Goal: Navigation & Orientation: Find specific page/section

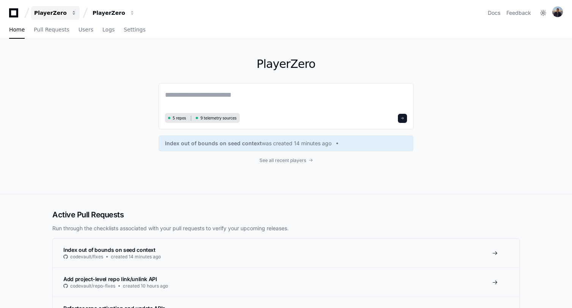
click at [52, 7] on button "PlayerZero" at bounding box center [55, 13] width 49 height 14
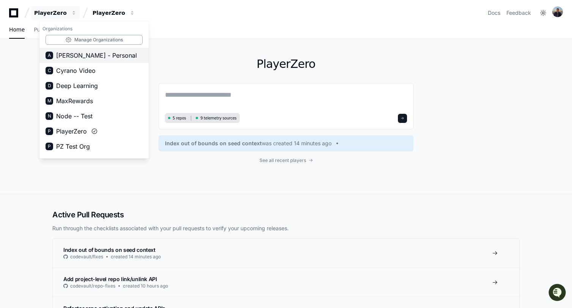
click at [102, 58] on span "[PERSON_NAME] - Personal" at bounding box center [96, 55] width 81 height 9
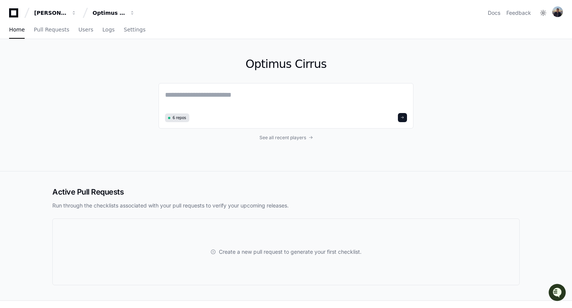
click at [274, 134] on div "Optimus Cirrus 6 repos See all recent players" at bounding box center [286, 105] width 255 height 132
click at [275, 138] on span "See all recent players" at bounding box center [282, 138] width 47 height 6
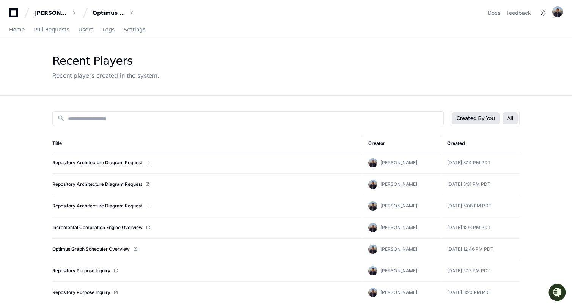
click at [513, 119] on button "All" at bounding box center [509, 118] width 15 height 12
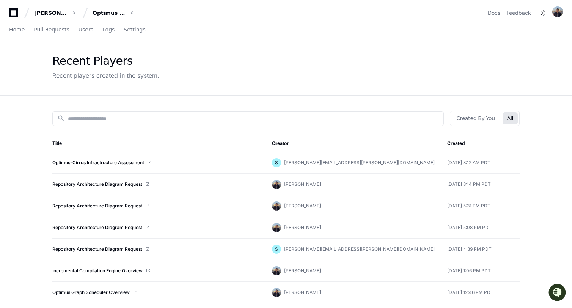
click at [107, 163] on link "Optimus-Cirrus Infrastructure Assessment" at bounding box center [98, 163] width 92 height 6
